Goal: Find contact information: Obtain details needed to contact an individual or organization

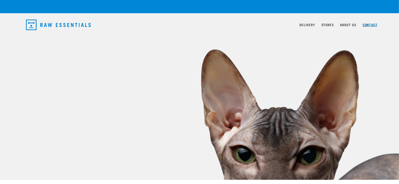
click at [374, 24] on link "Contact" at bounding box center [370, 25] width 15 height 2
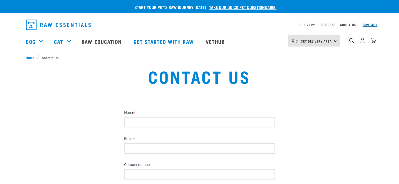
click at [372, 26] on link "Contact" at bounding box center [370, 25] width 15 height 2
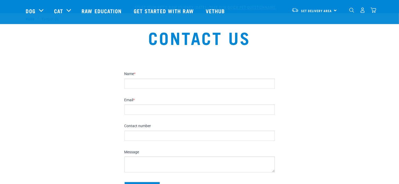
scroll to position [132, 0]
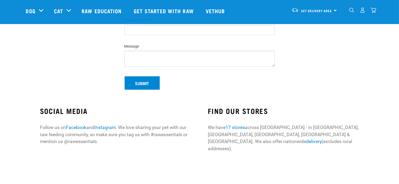
scroll to position [159, 0]
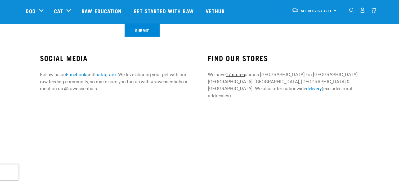
click at [240, 72] on link "17 stores" at bounding box center [235, 74] width 19 height 5
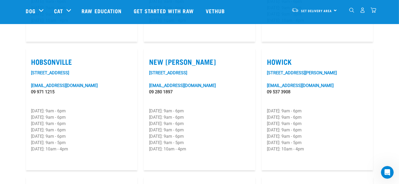
scroll to position [503, 0]
